Goal: Find specific page/section: Find specific page/section

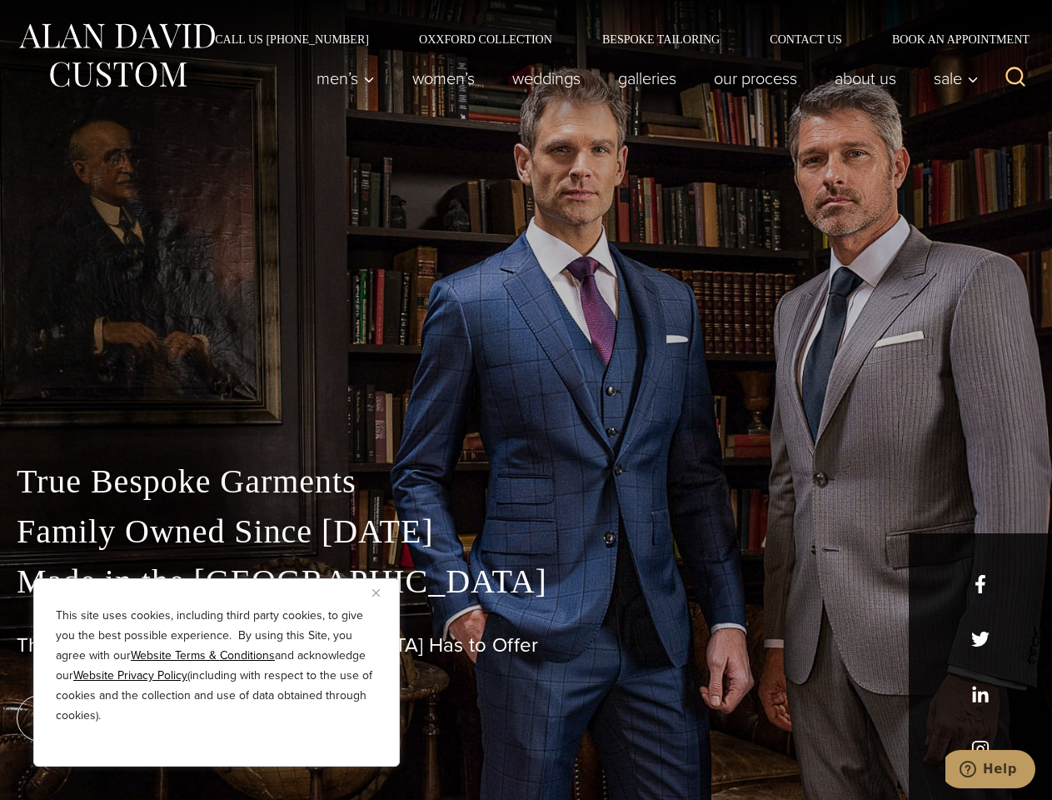
click at [526, 400] on div "True Bespoke Garments Family Owned Since [DATE] Made in [GEOGRAPHIC_DATA] The B…" at bounding box center [526, 586] width 1052 height 427
click at [382, 592] on button "Close" at bounding box center [382, 592] width 20 height 20
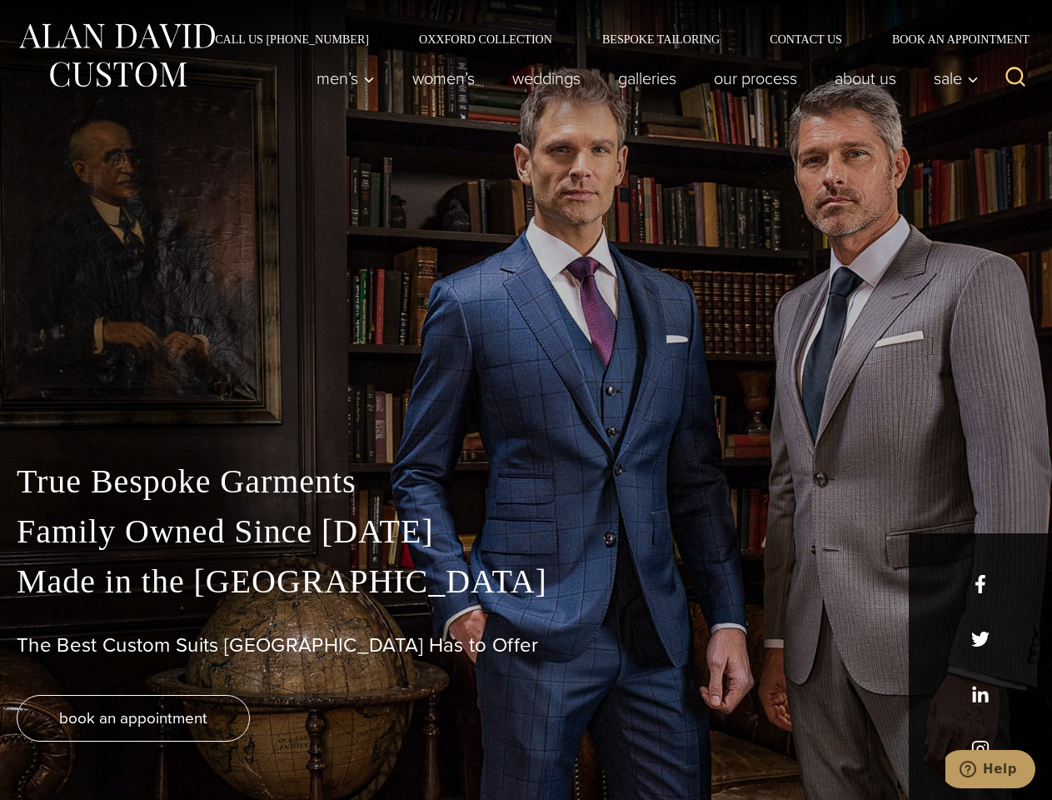
click at [217, 744] on div "True Bespoke Garments Family Owned Since [DATE] Made in [GEOGRAPHIC_DATA] The B…" at bounding box center [526, 628] width 1052 height 343
click at [1016, 78] on icon "Search" at bounding box center [1016, 77] width 24 height 24
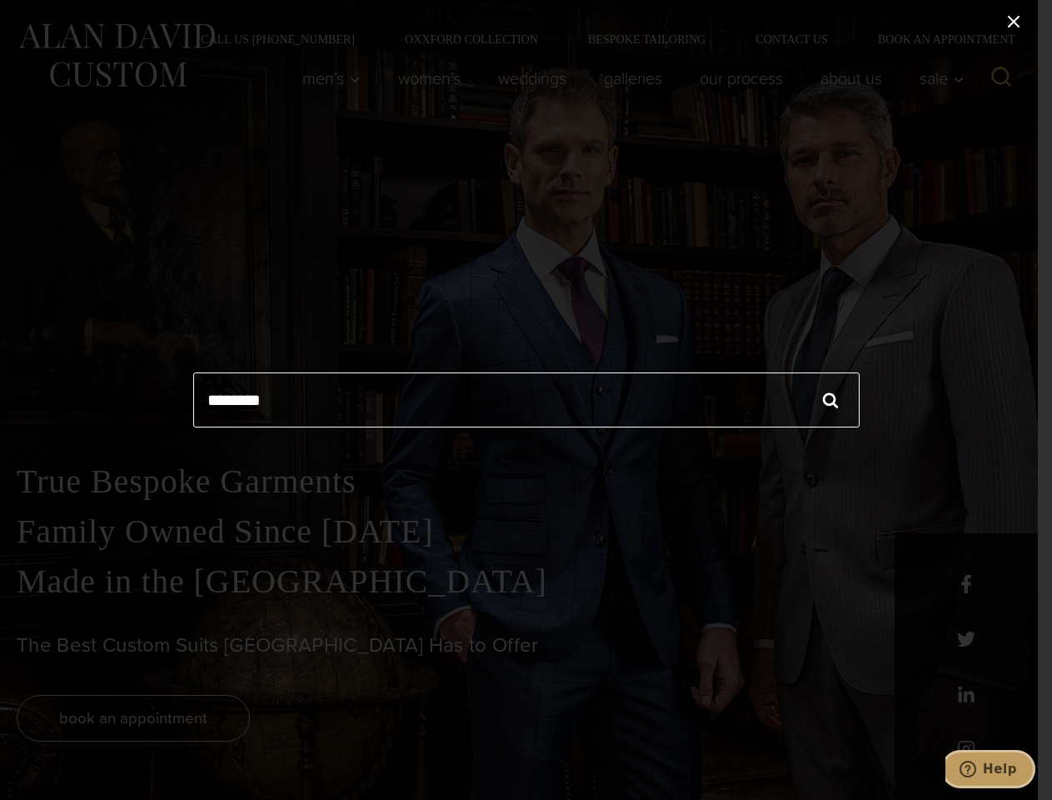
click at [976, 769] on icon "Help" at bounding box center [968, 769] width 17 height 17
